Goal: Communication & Community: Answer question/provide support

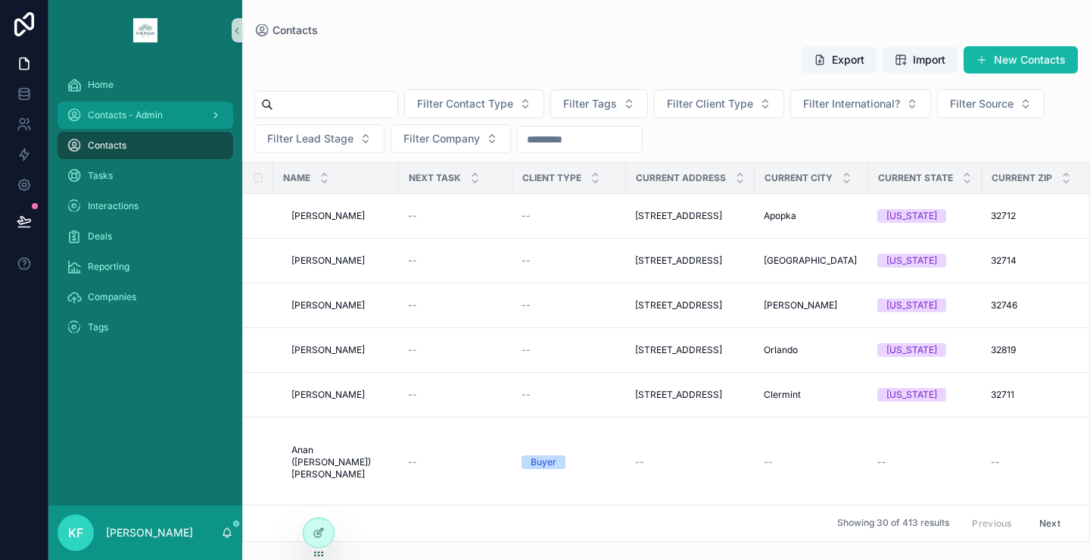
click at [119, 119] on span "Contacts - Admin" at bounding box center [125, 115] width 75 height 12
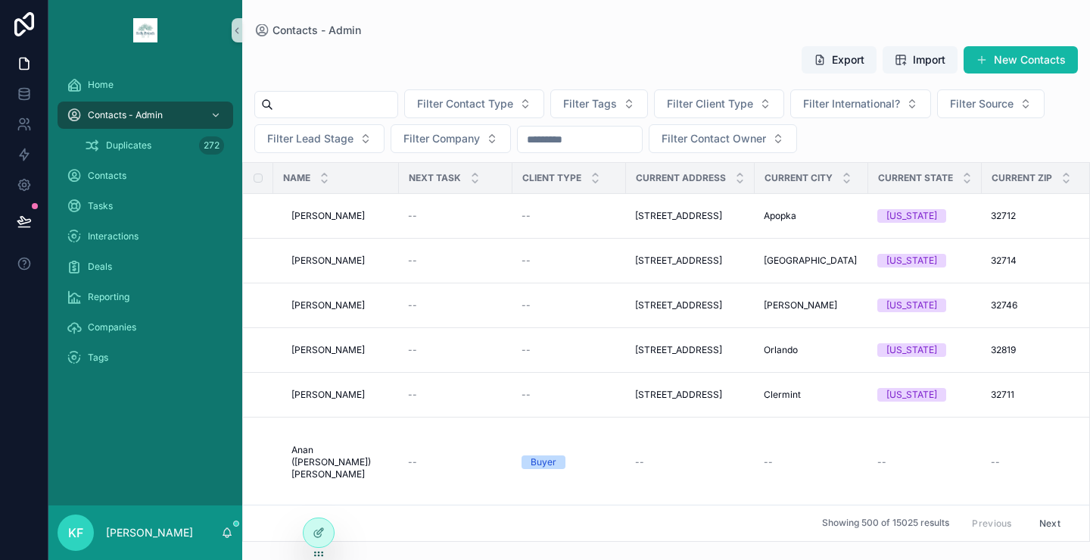
click at [315, 111] on input "scrollable content" at bounding box center [335, 104] width 124 height 21
type input "*******"
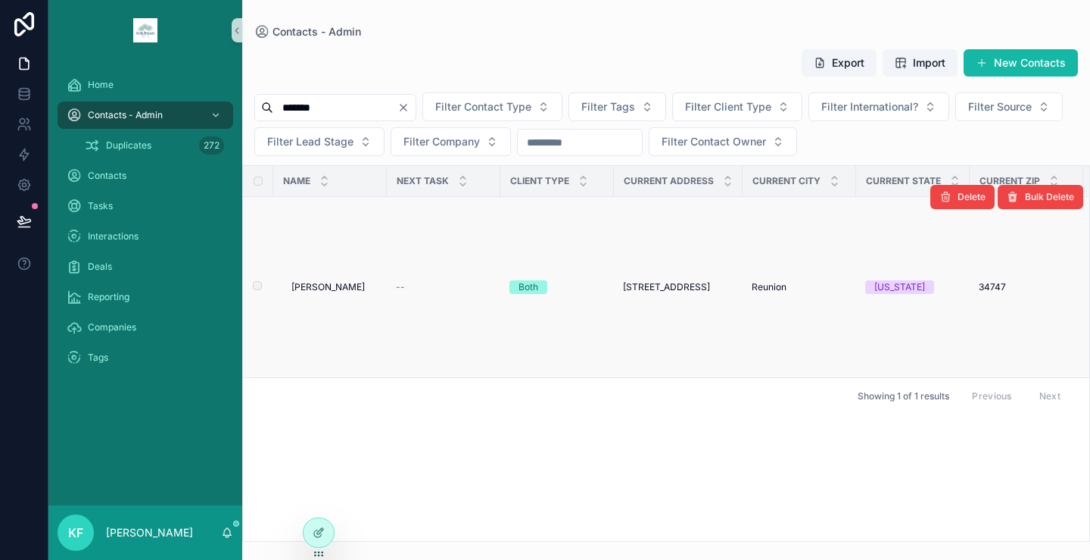
click at [338, 285] on span "[PERSON_NAME]" at bounding box center [328, 287] width 73 height 12
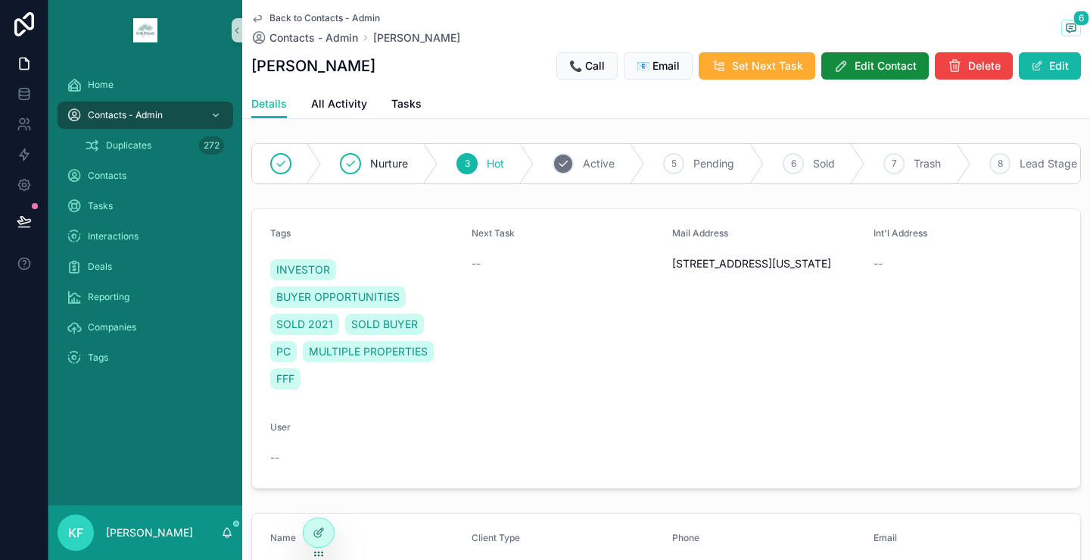
click at [577, 161] on div "4 Active" at bounding box center [590, 163] width 111 height 39
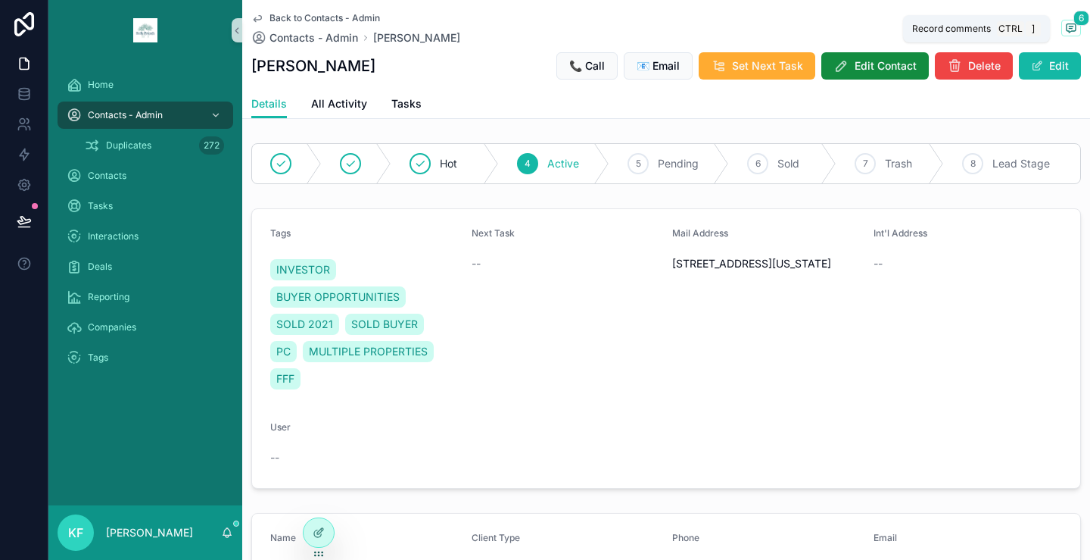
click at [1066, 23] on icon "scrollable content" at bounding box center [1072, 28] width 12 height 12
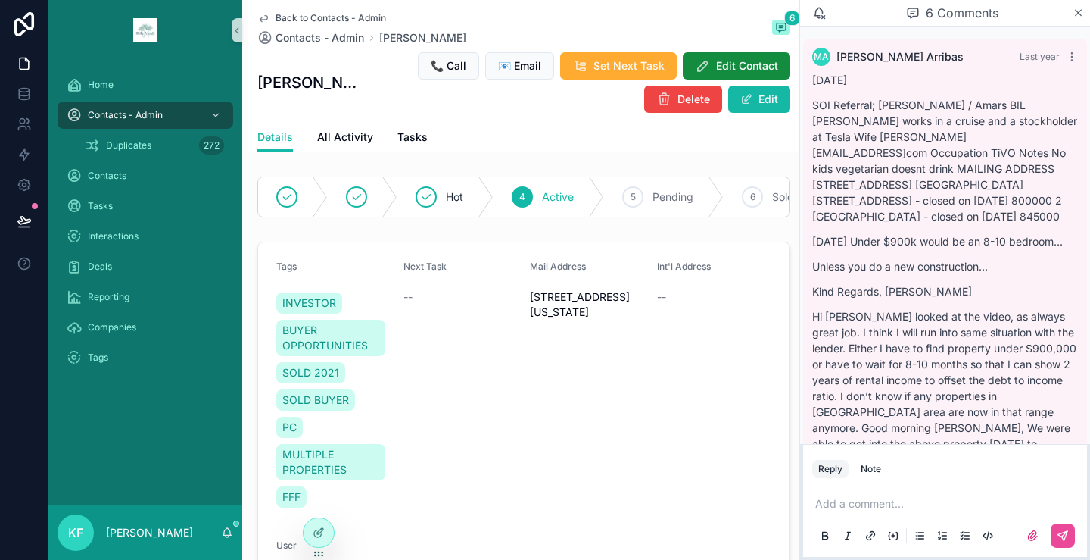
scroll to position [2345, 0]
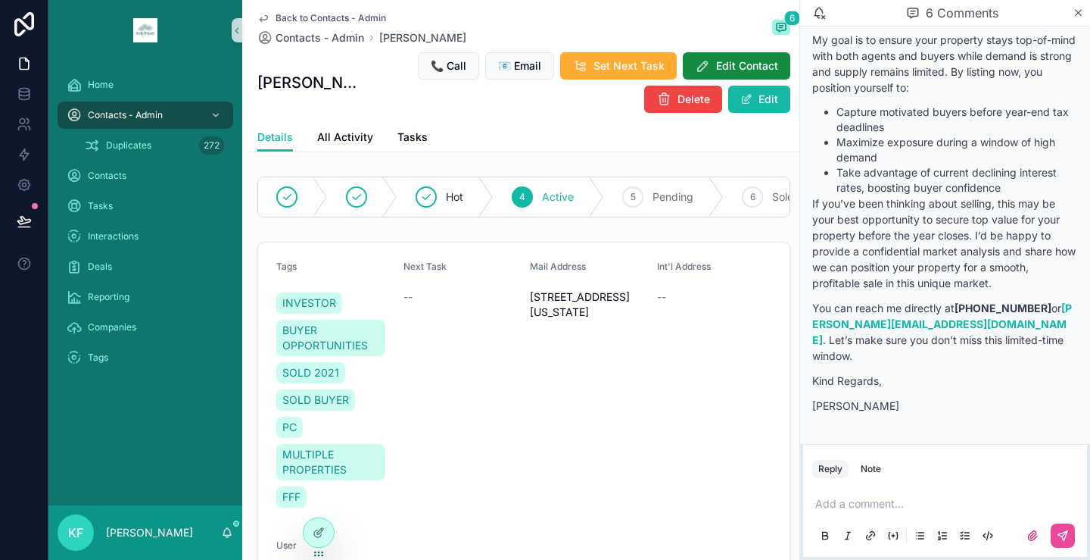
click at [851, 502] on p "scrollable content" at bounding box center [949, 503] width 266 height 15
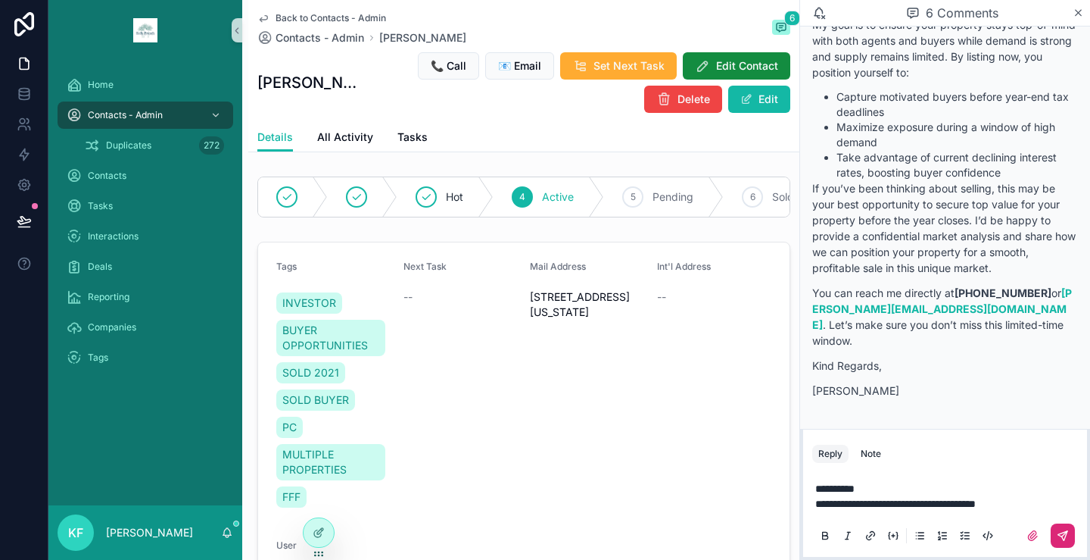
click at [1056, 535] on button "scrollable content" at bounding box center [1063, 535] width 24 height 24
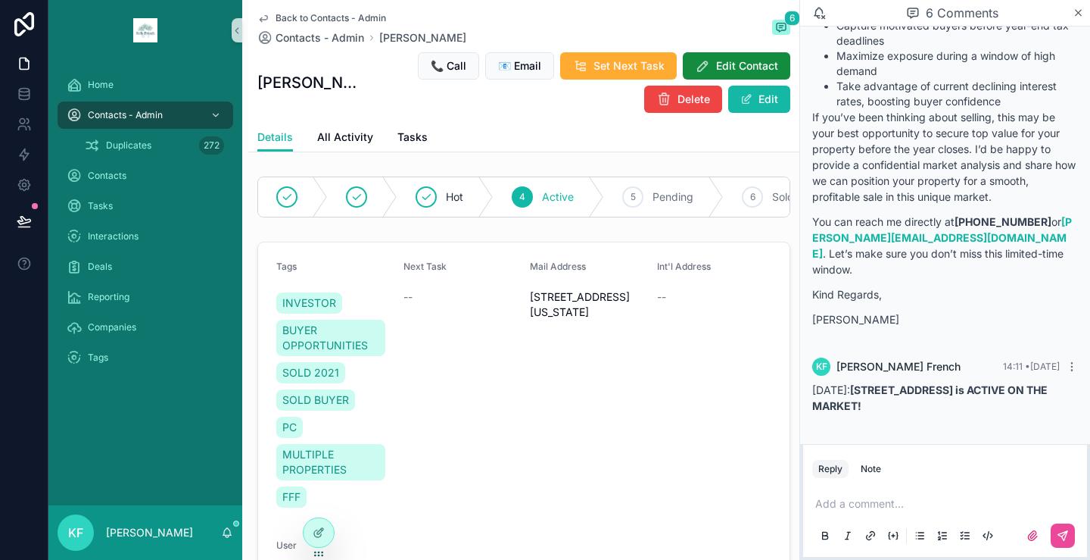
scroll to position [2431, 0]
